Goal: Information Seeking & Learning: Find contact information

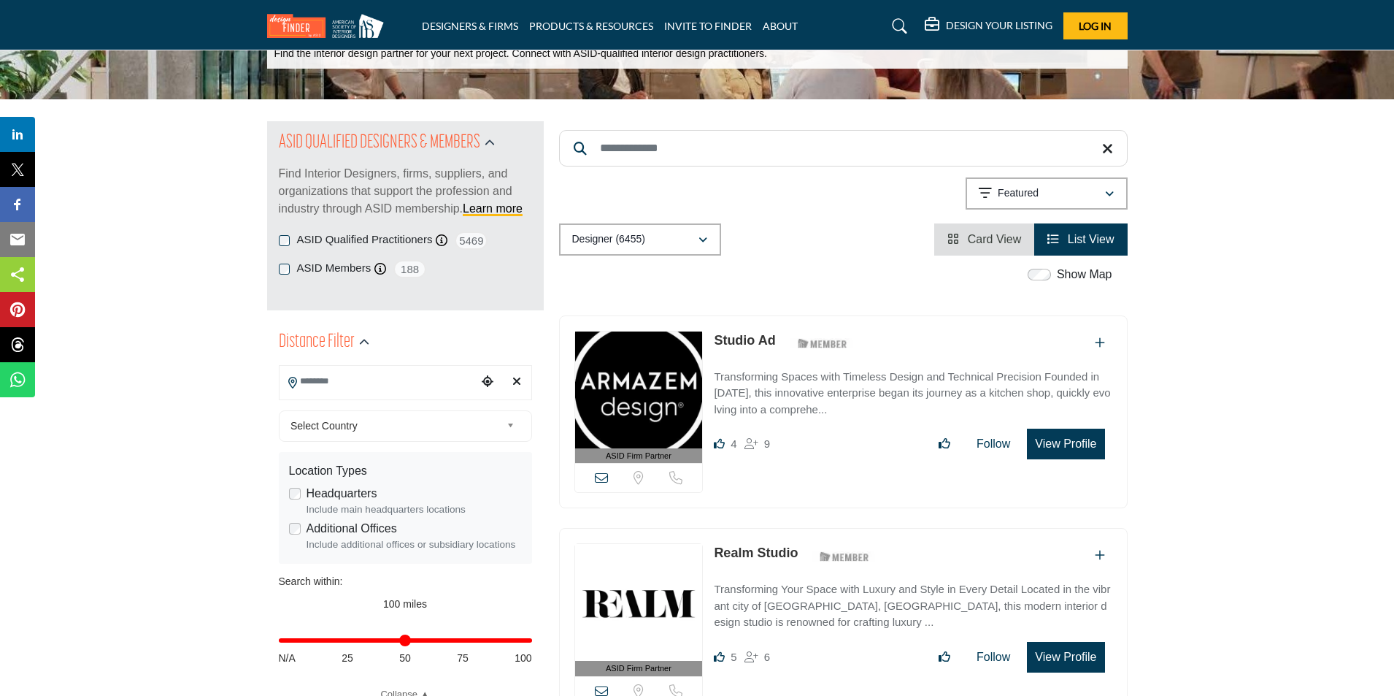
scroll to position [73, 0]
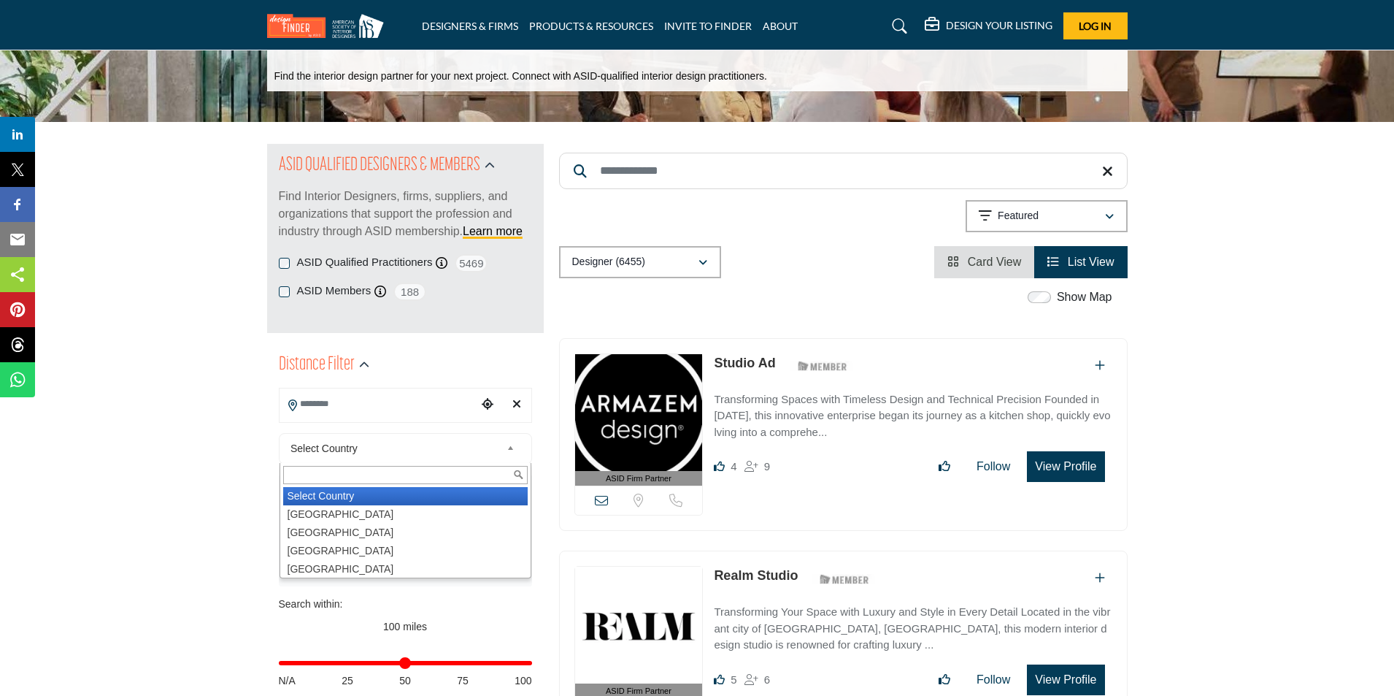
click at [382, 447] on span "Select Country" at bounding box center [396, 448] width 210 height 18
click at [382, 409] on input "Search Location" at bounding box center [378, 404] width 197 height 28
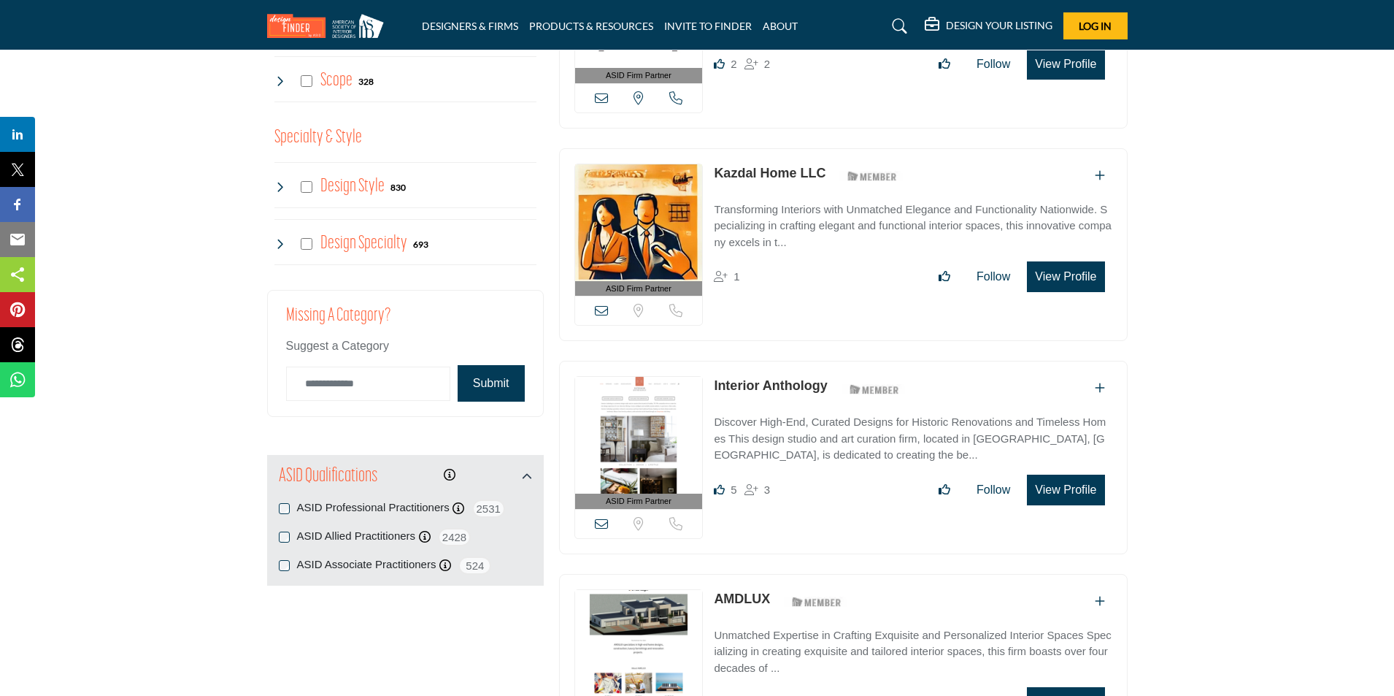
scroll to position [0, 0]
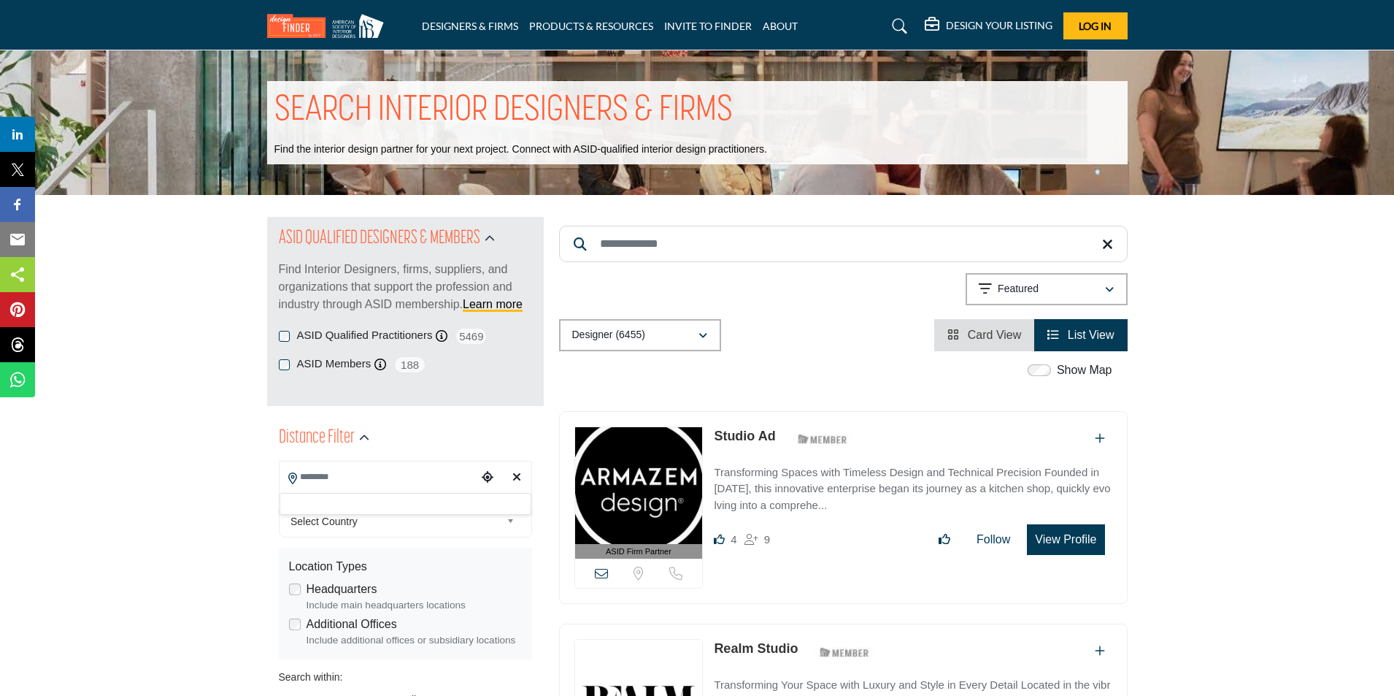
drag, startPoint x: 207, startPoint y: 374, endPoint x: 180, endPoint y: 149, distance: 226.4
click at [333, 477] on input "Search Location" at bounding box center [378, 477] width 197 height 28
type input "*********"
click at [492, 526] on span "Select Country" at bounding box center [396, 521] width 210 height 18
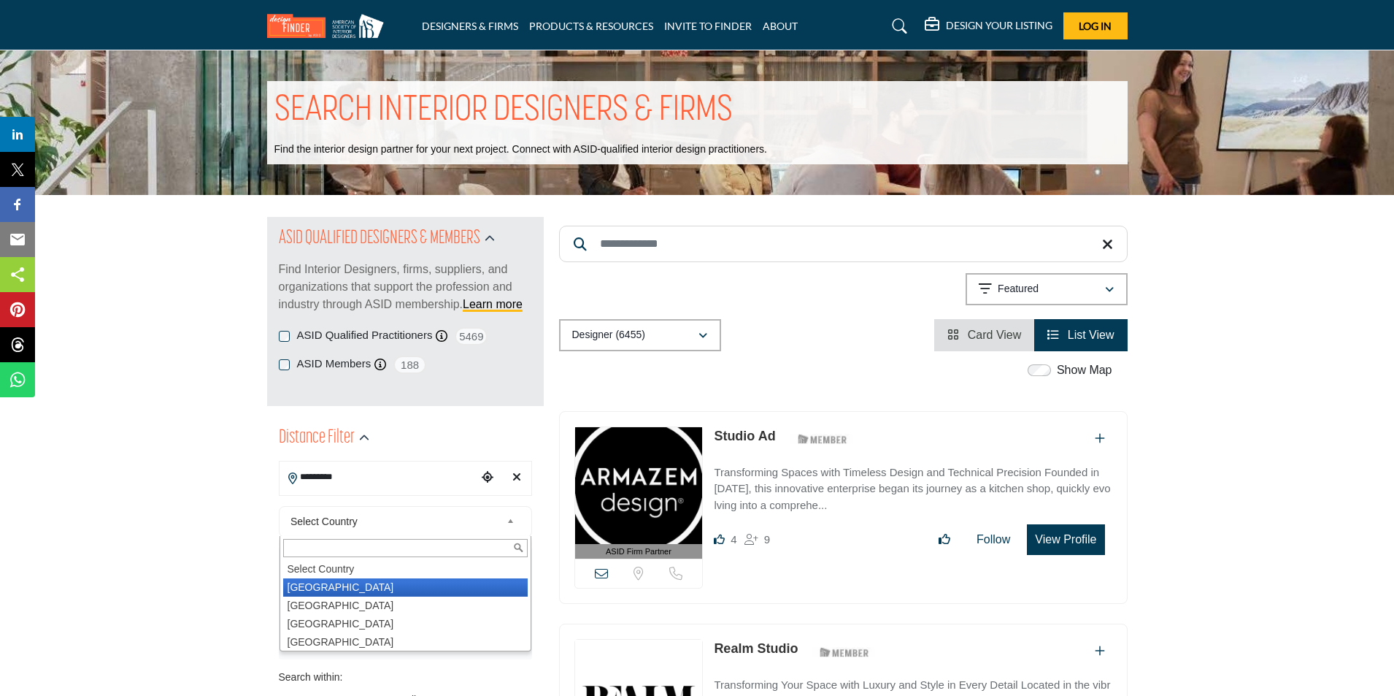
click at [385, 584] on li "[GEOGRAPHIC_DATA]" at bounding box center [405, 587] width 245 height 18
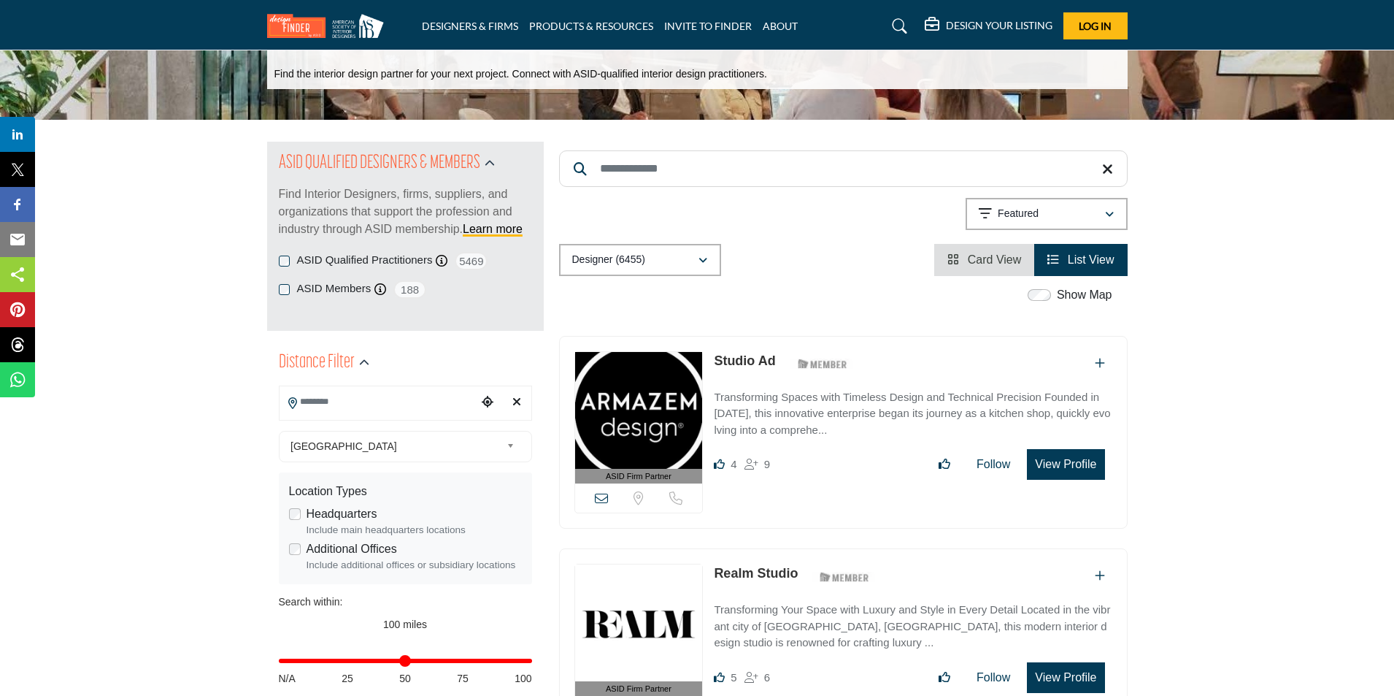
scroll to position [219, 0]
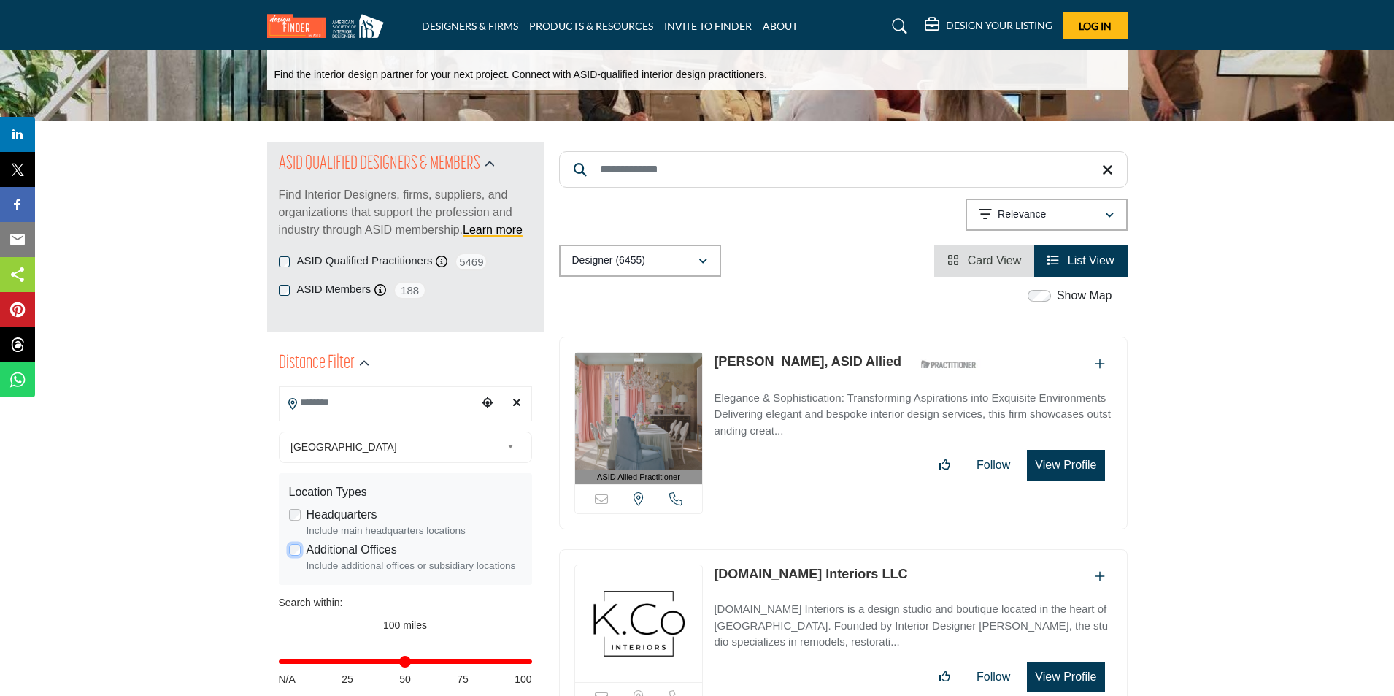
scroll to position [73, 0]
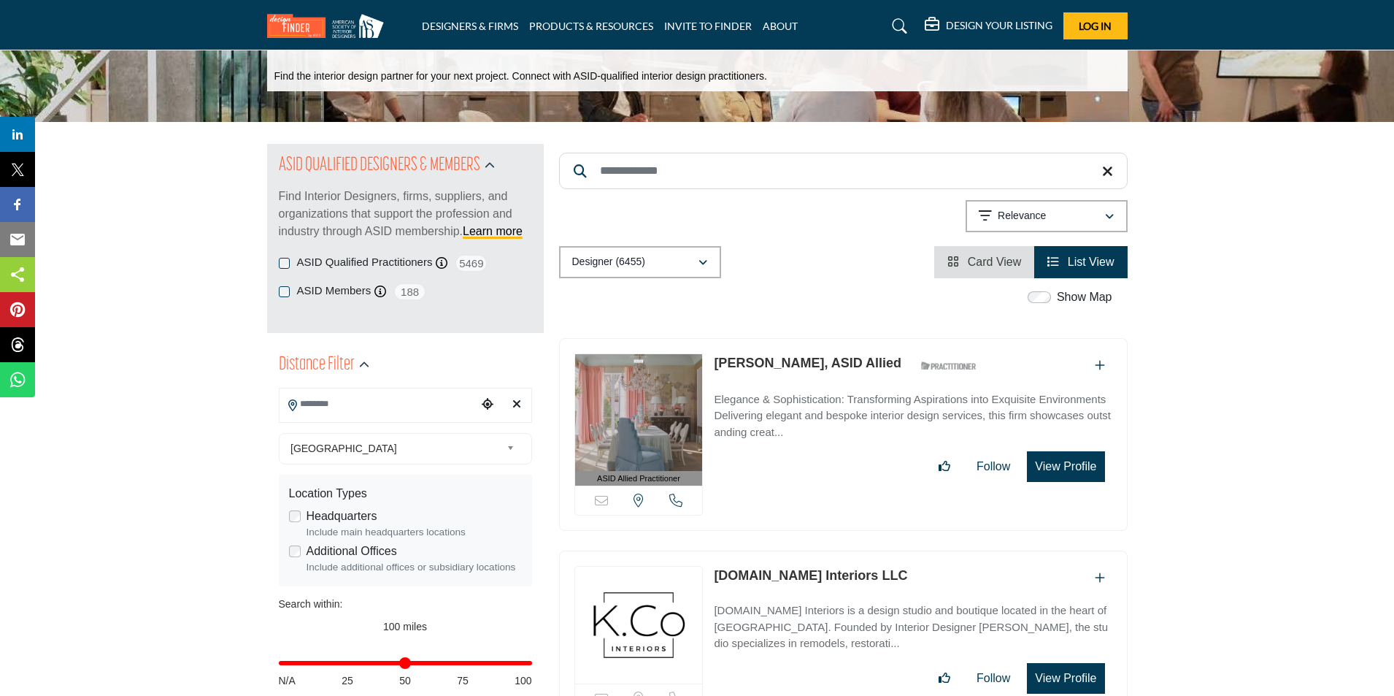
click at [350, 401] on input "Search Location" at bounding box center [378, 404] width 197 height 28
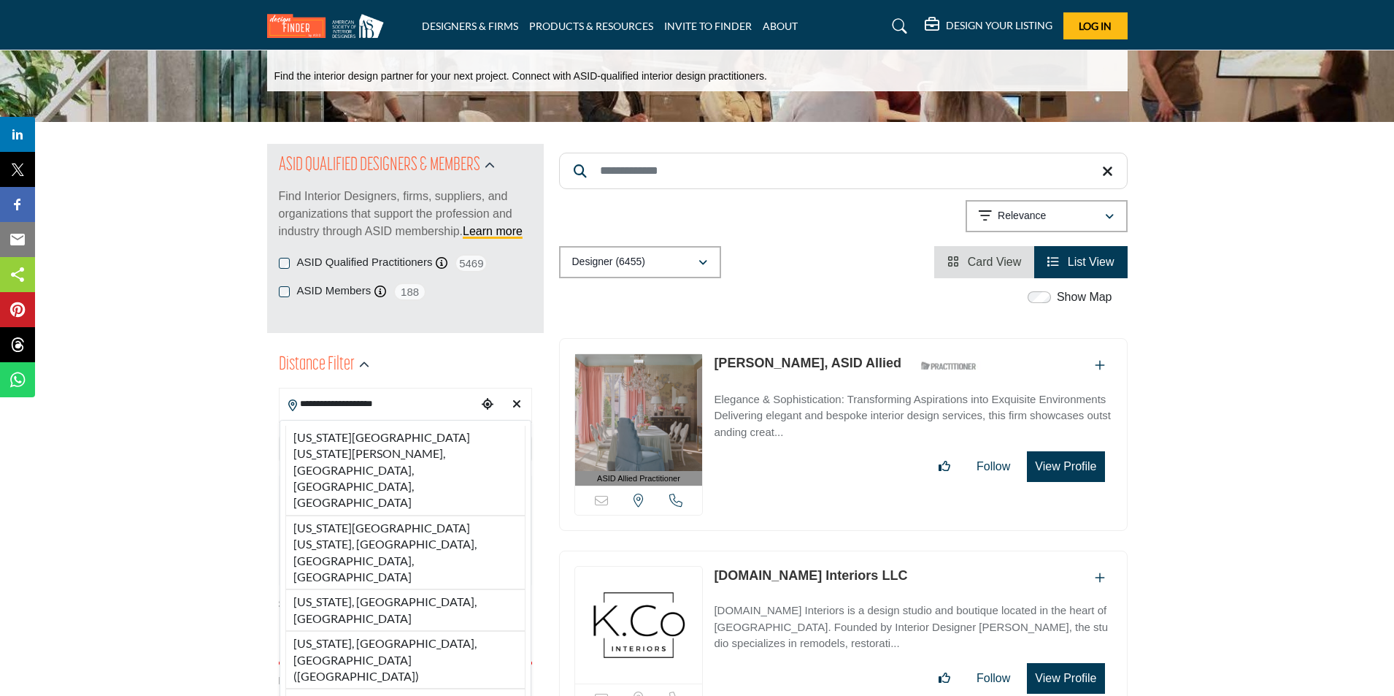
click at [366, 631] on li "[US_STATE], [GEOGRAPHIC_DATA], [GEOGRAPHIC_DATA] ([GEOGRAPHIC_DATA])" at bounding box center [405, 660] width 240 height 58
type input "**********"
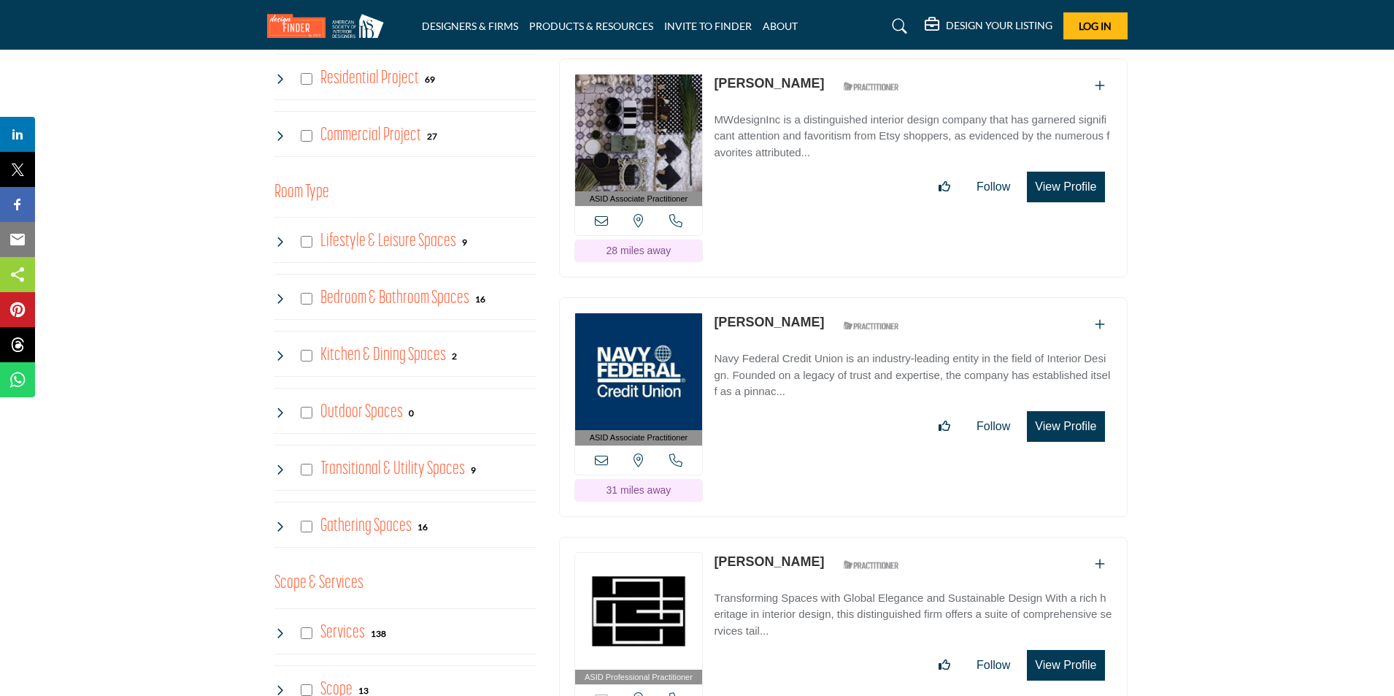
scroll to position [730, 0]
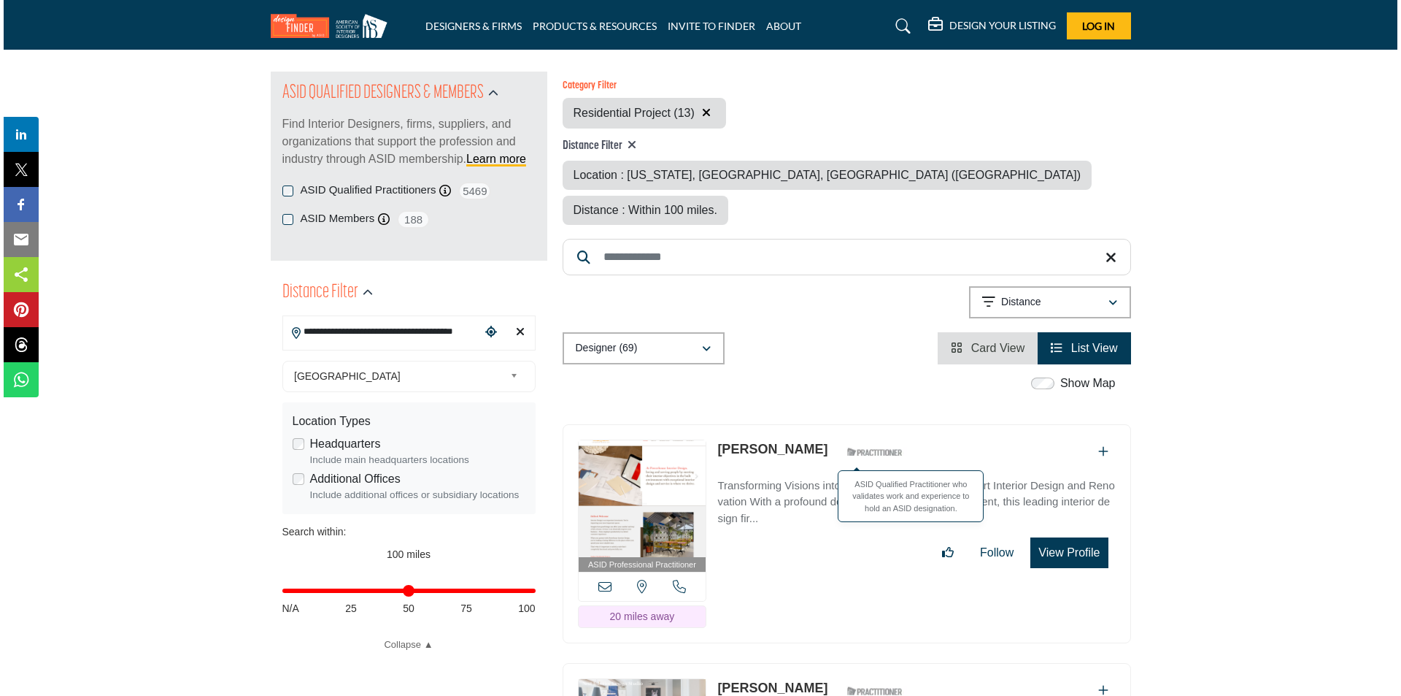
scroll to position [146, 0]
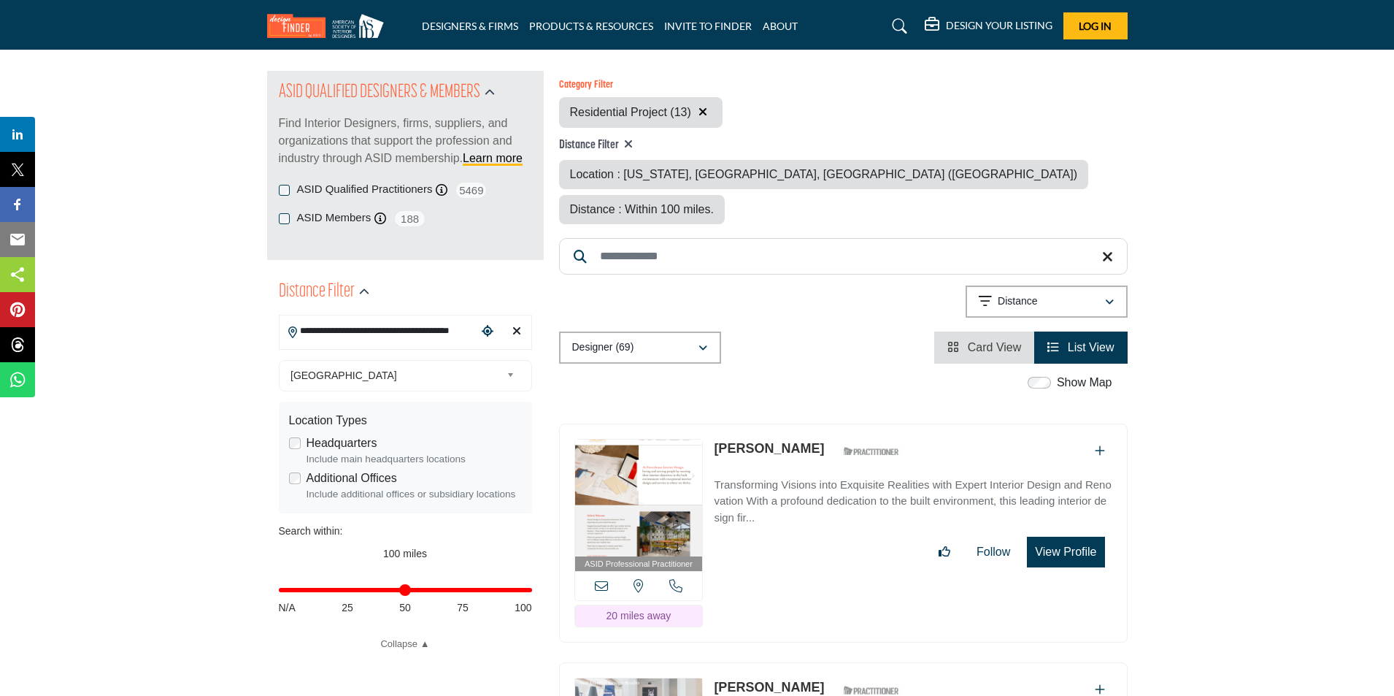
drag, startPoint x: 1059, startPoint y: 517, endPoint x: 1160, endPoint y: 544, distance: 104.3
click at [1070, 536] on button "View Profile" at bounding box center [1065, 551] width 77 height 31
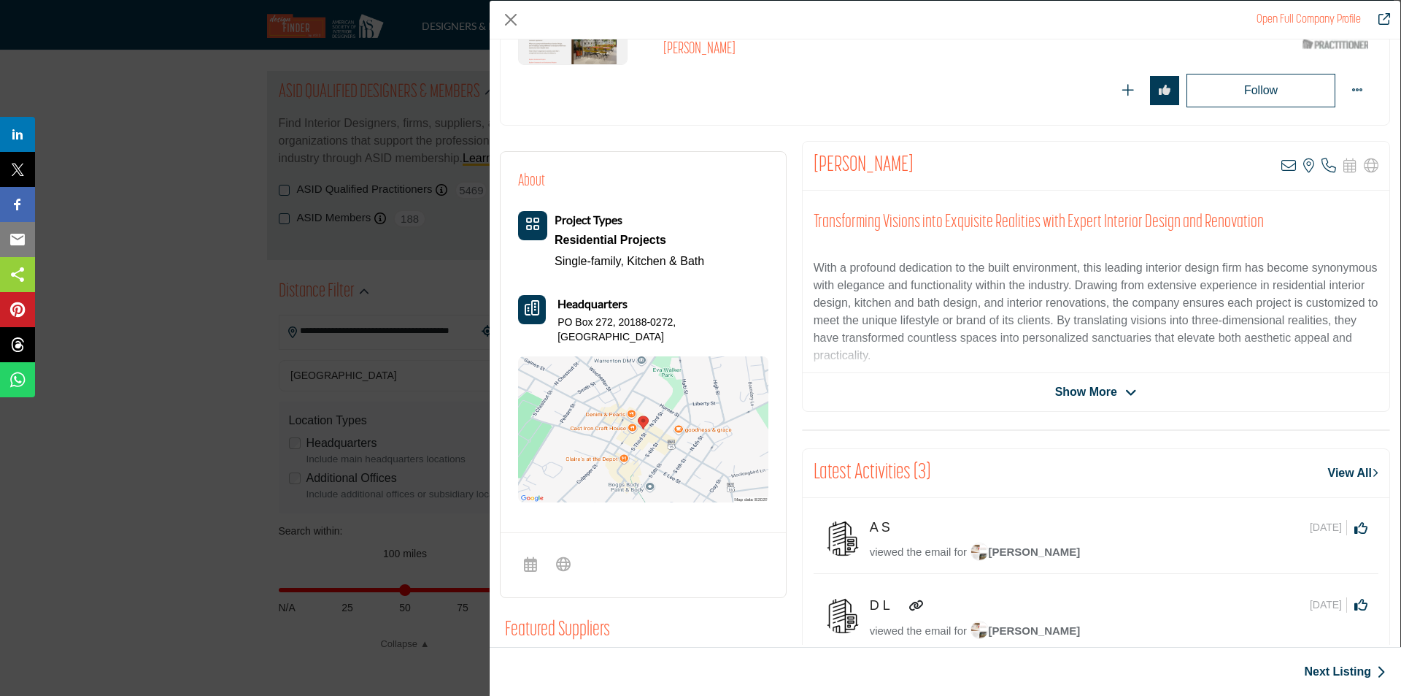
scroll to position [152, 0]
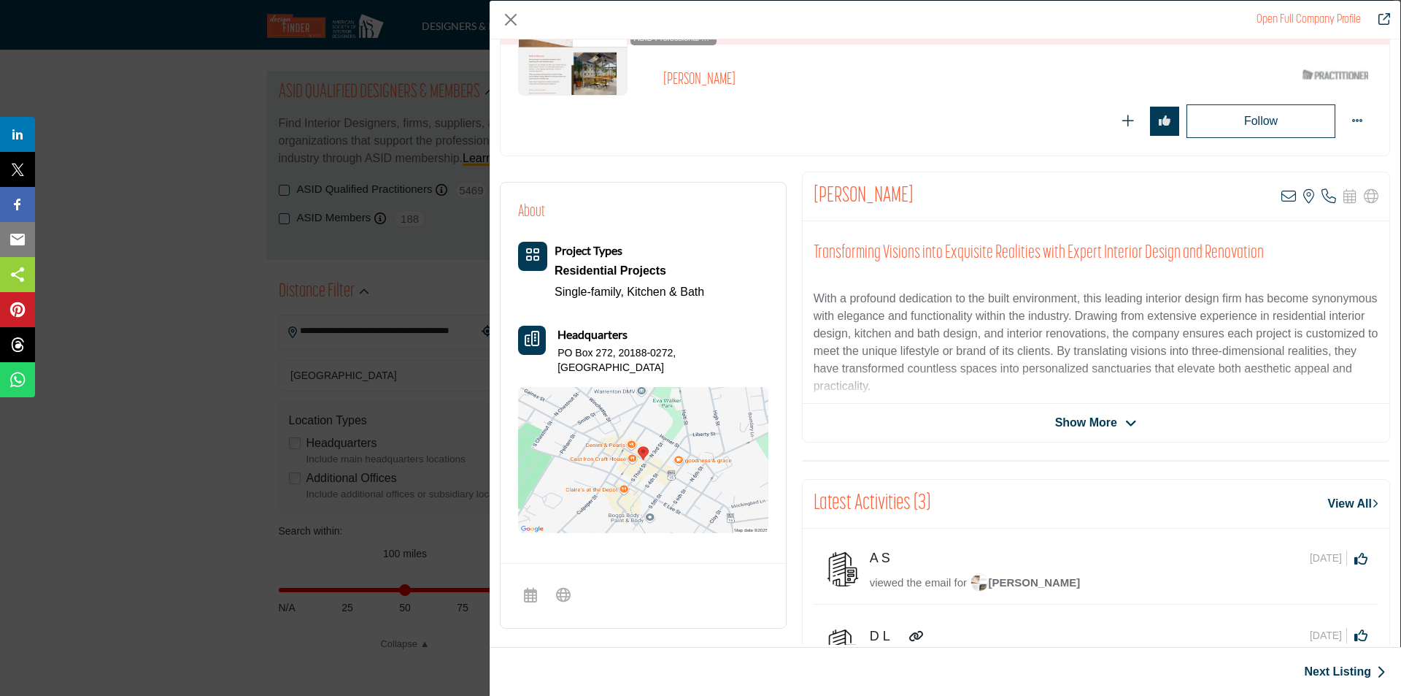
click at [1087, 424] on span "Show More" at bounding box center [1086, 423] width 62 height 18
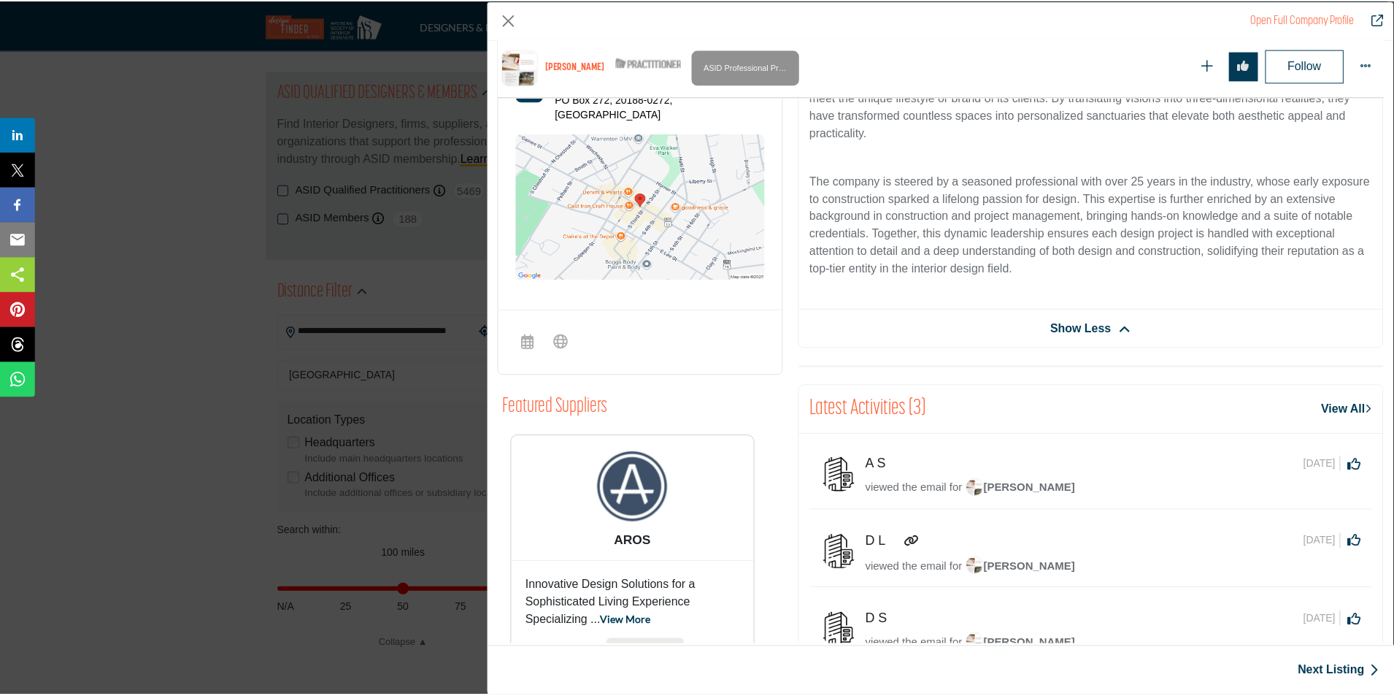
scroll to position [497, 0]
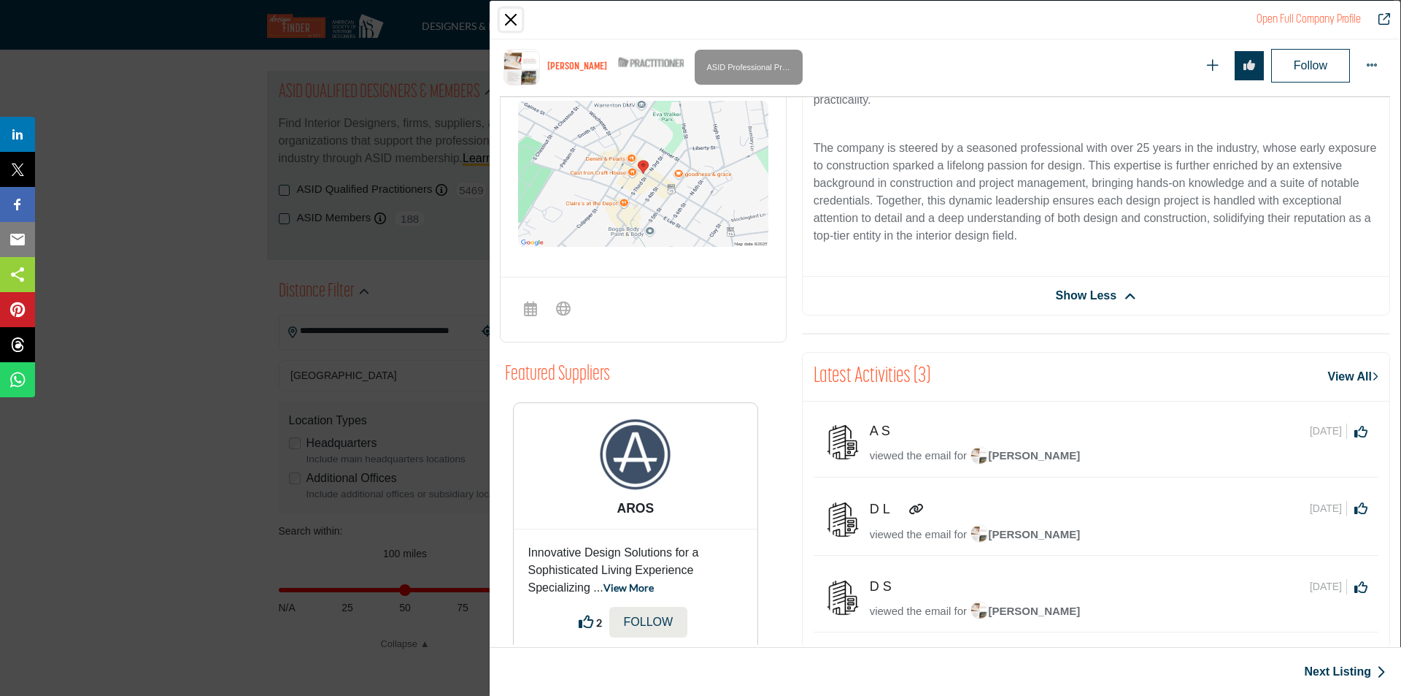
click at [510, 22] on button "Close" at bounding box center [511, 20] width 22 height 22
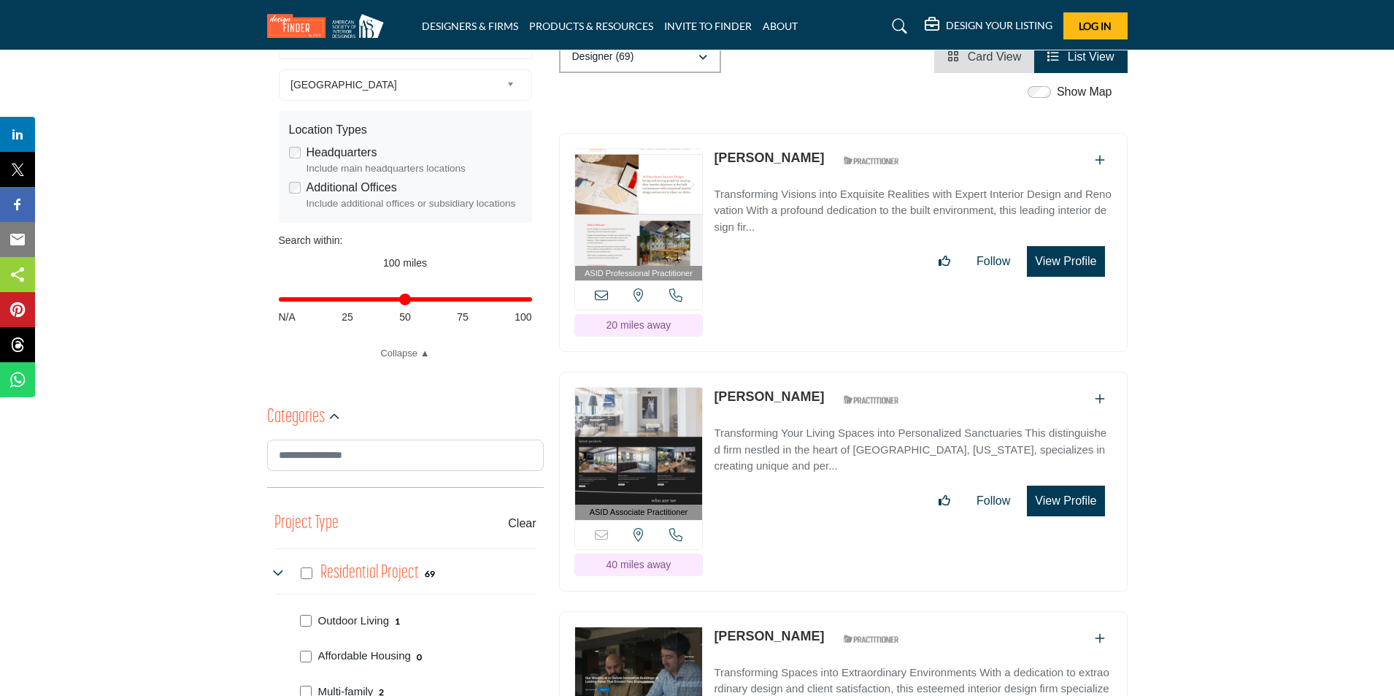
scroll to position [438, 0]
click at [761, 388] on link "[PERSON_NAME]" at bounding box center [769, 395] width 110 height 15
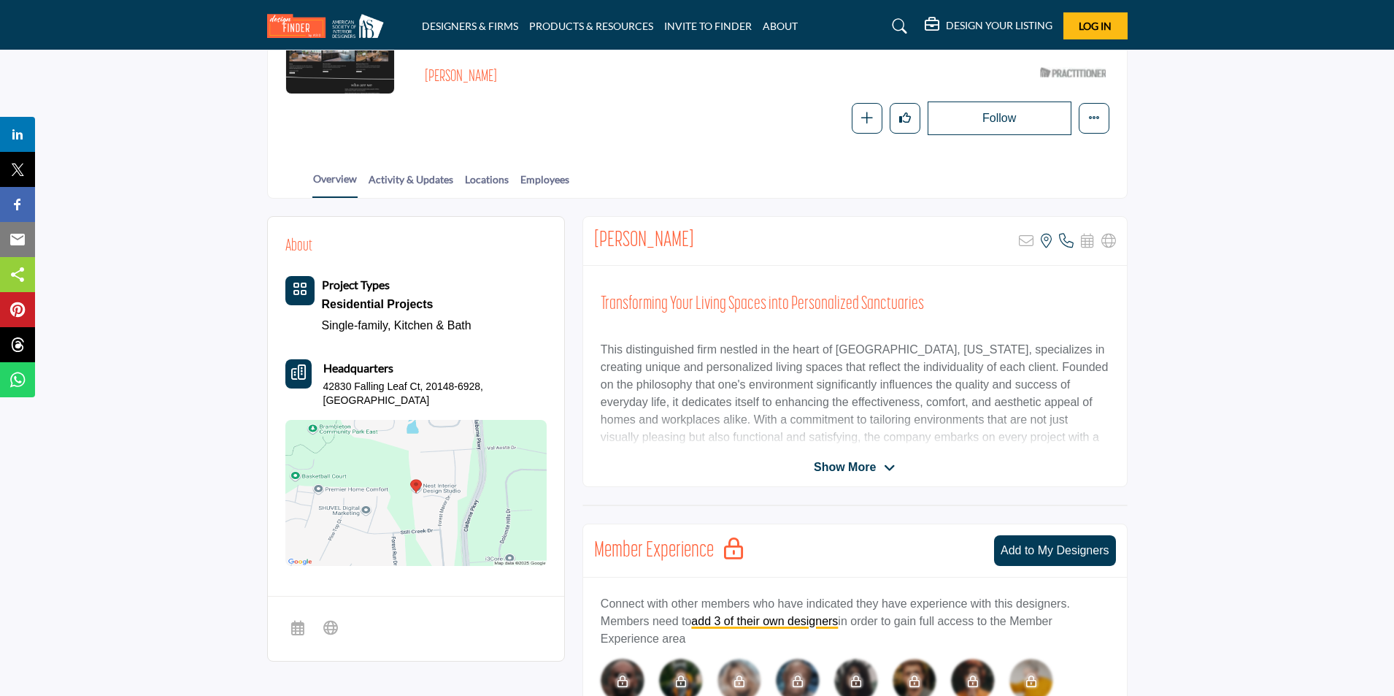
scroll to position [219, 0]
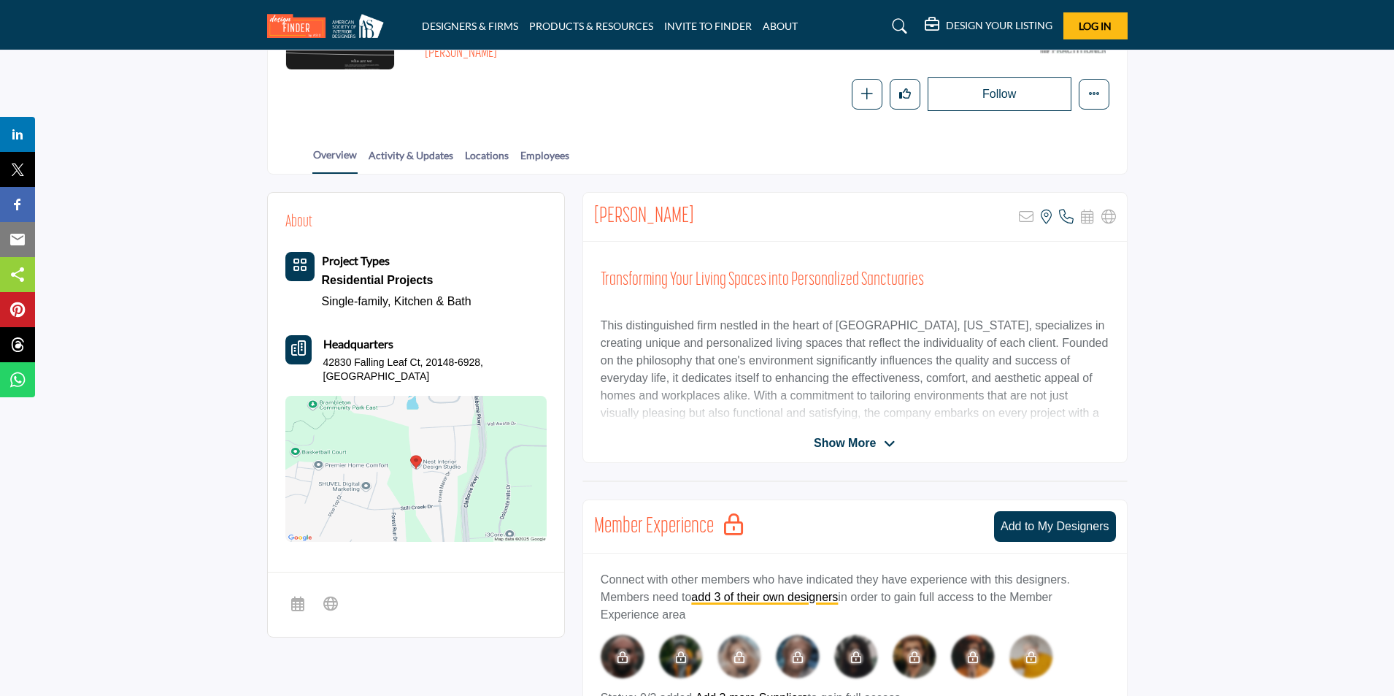
click at [839, 445] on span "Show More" at bounding box center [845, 443] width 62 height 18
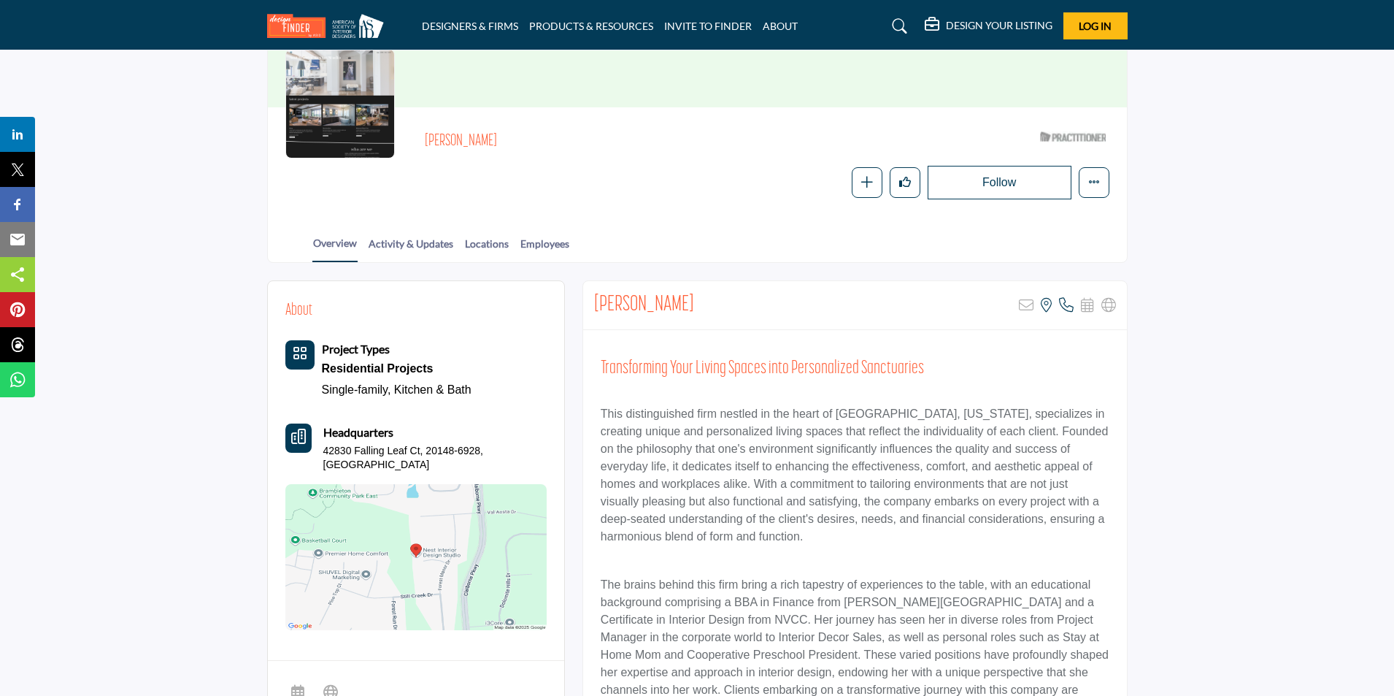
scroll to position [0, 0]
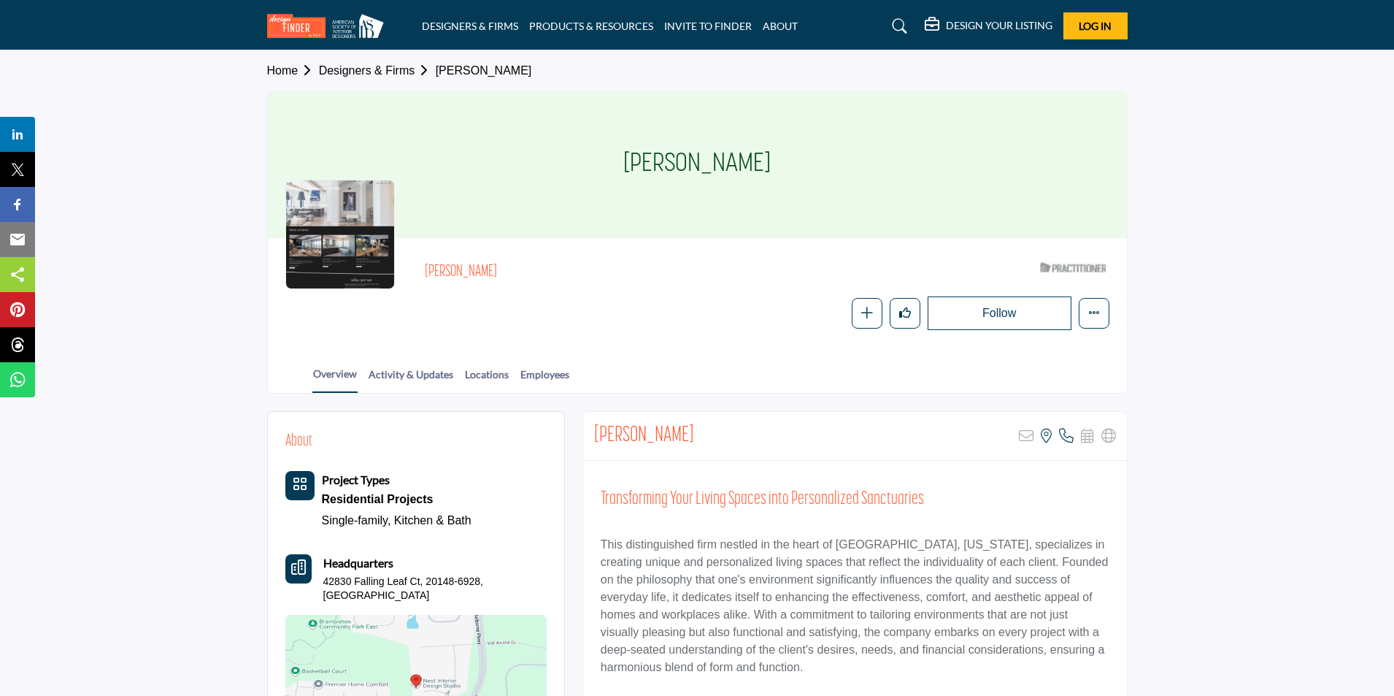
click at [361, 266] on div at bounding box center [339, 234] width 109 height 109
